Goal: Complete application form

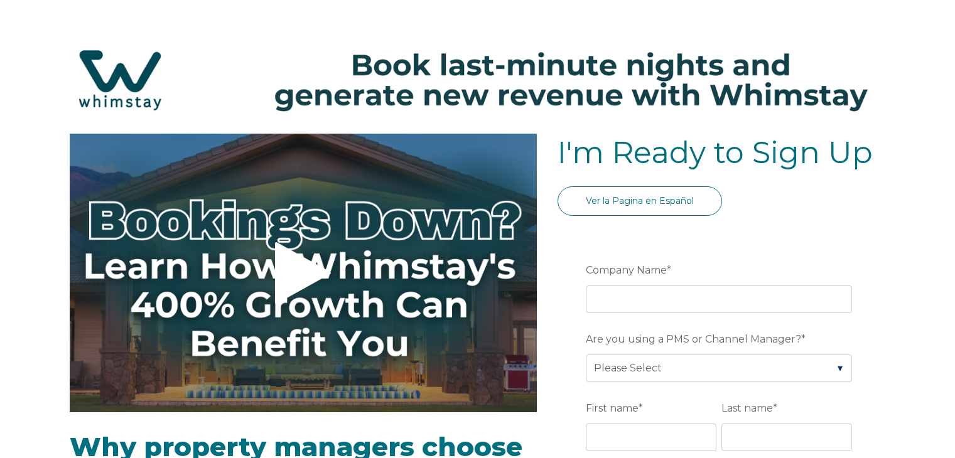
select select "US"
select select "Standard"
click at [613, 199] on link "Ver la Pagina en Español" at bounding box center [639, 200] width 164 height 29
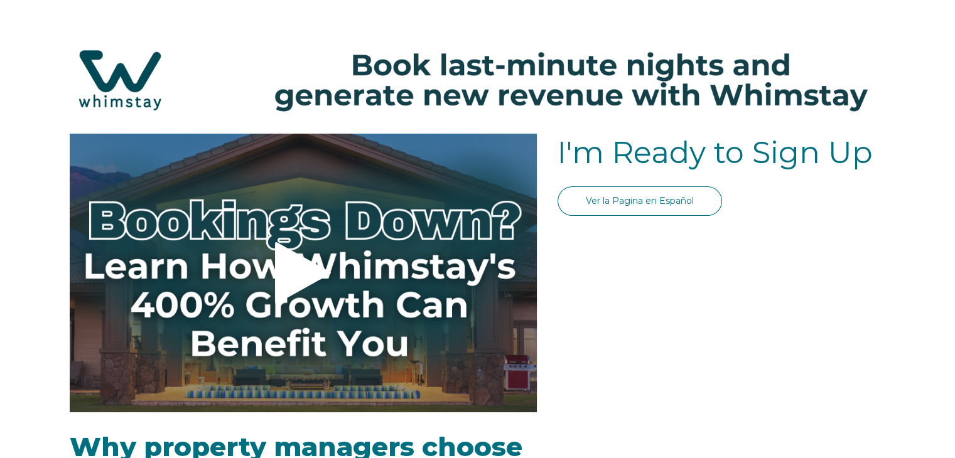
select select "US"
select select "Standard"
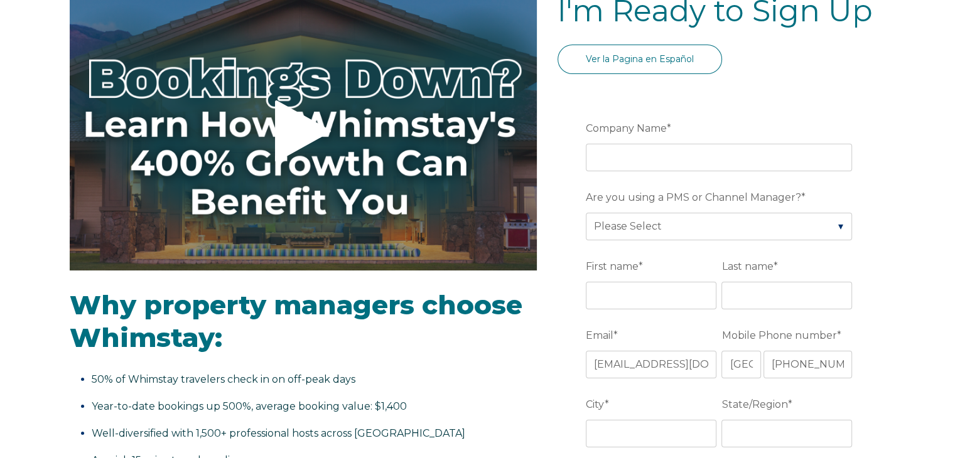
scroll to position [150, 0]
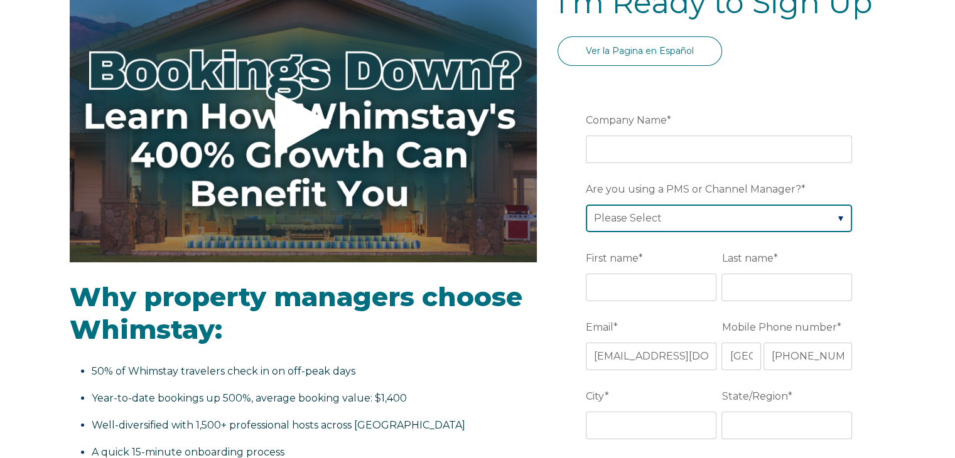
click at [838, 217] on select "Please Select Barefoot BookingPal Boost Brightside CiiRUS Escapia Guesty Hostaw…" at bounding box center [719, 219] width 266 height 28
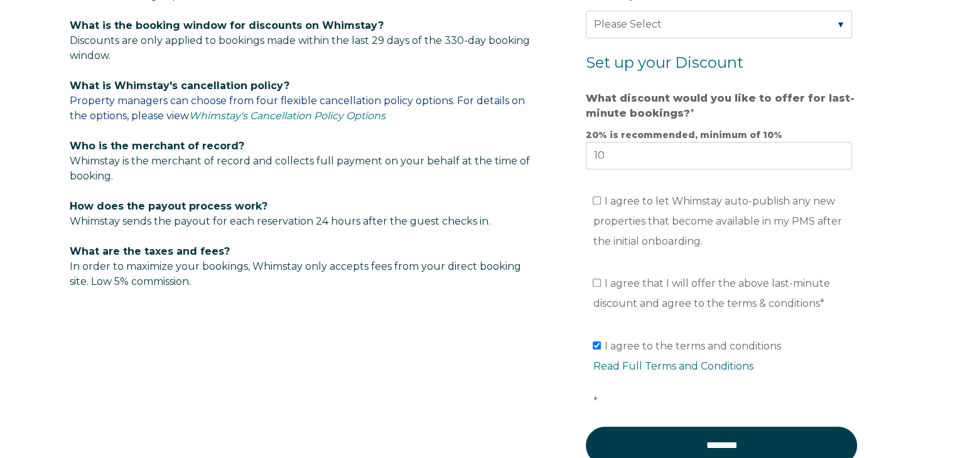
scroll to position [795, 0]
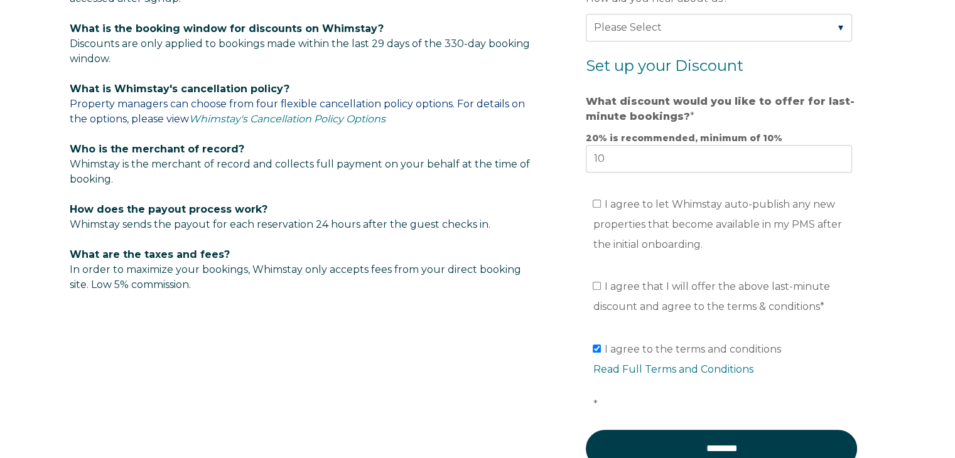
click at [601, 200] on label "I agree to let Whimstay auto-publish any new properties that become available i…" at bounding box center [717, 224] width 249 height 52
click at [601, 200] on input "I agree to let Whimstay auto-publish any new properties that become available i…" at bounding box center [597, 204] width 8 height 8
click at [597, 201] on input "I agree to let Whimstay auto-publish any new properties that become available i…" at bounding box center [597, 204] width 8 height 8
checkbox input "false"
